Goal: Information Seeking & Learning: Learn about a topic

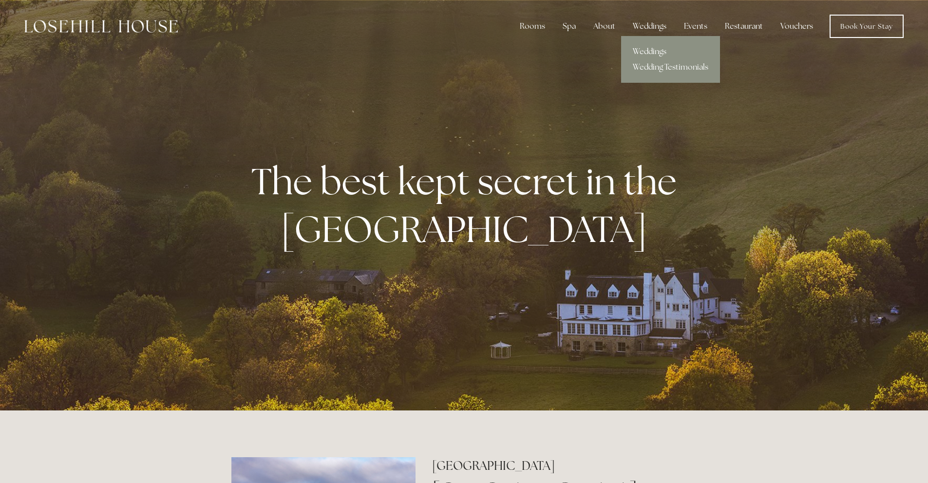
click at [657, 46] on link "Weddings" at bounding box center [670, 52] width 99 height 16
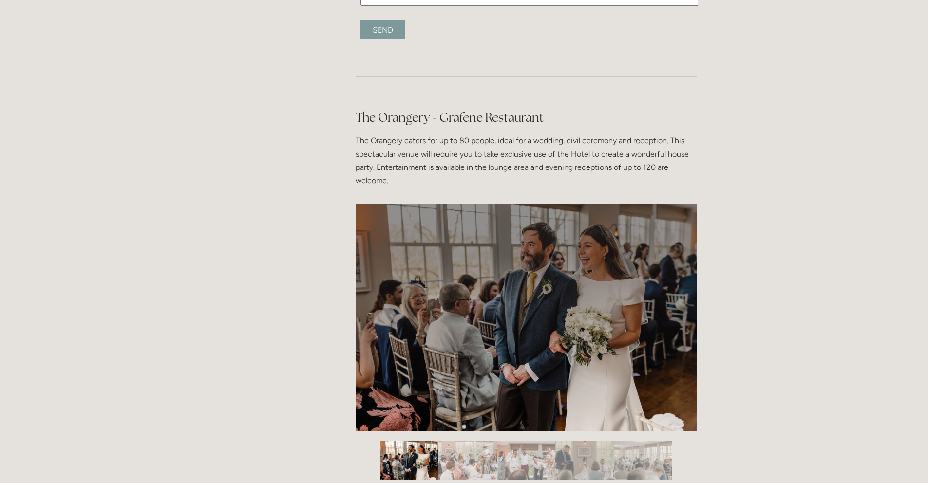
scroll to position [945, 0]
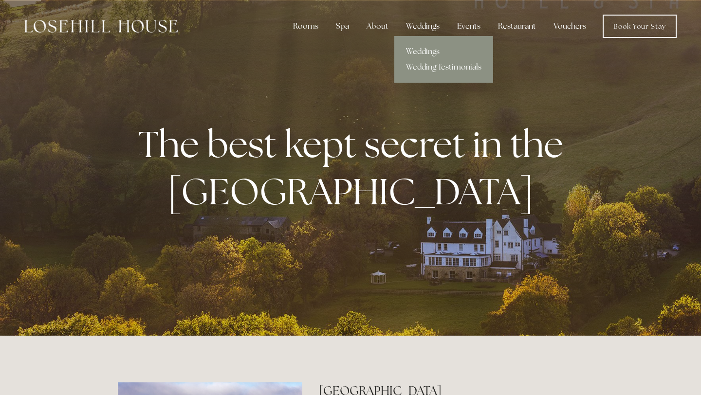
click at [424, 33] on div "Weddings" at bounding box center [422, 26] width 49 height 19
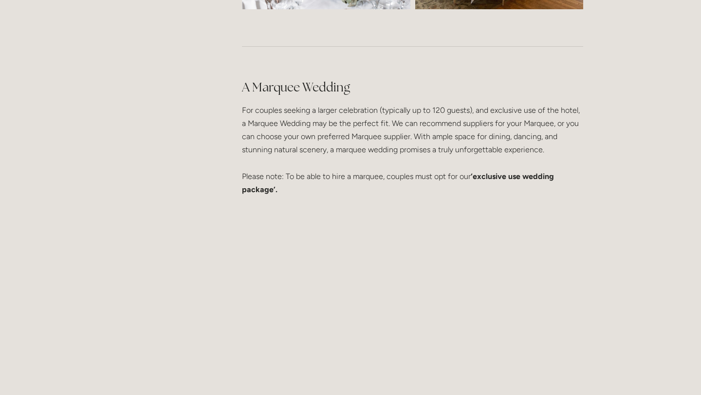
scroll to position [2501, 0]
